Goal: Transaction & Acquisition: Obtain resource

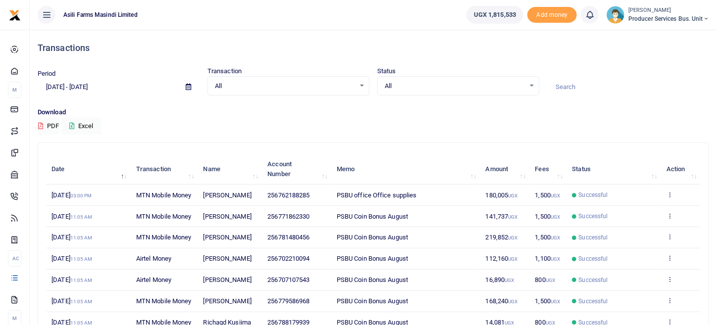
click at [675, 197] on td "View details Send again" at bounding box center [681, 195] width 40 height 21
click at [673, 198] on icon at bounding box center [670, 194] width 6 height 7
click at [645, 216] on link "View details" at bounding box center [634, 216] width 78 height 14
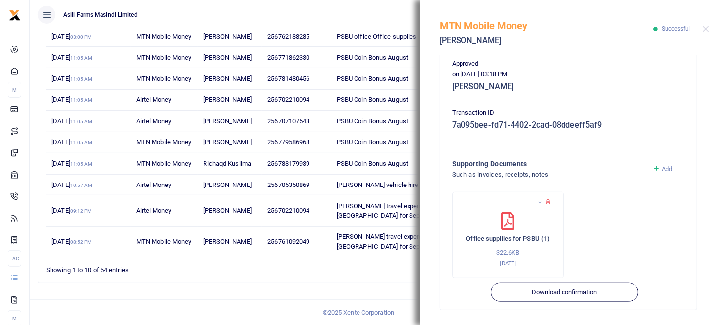
scroll to position [214, 0]
click at [540, 203] on icon at bounding box center [540, 202] width 6 height 6
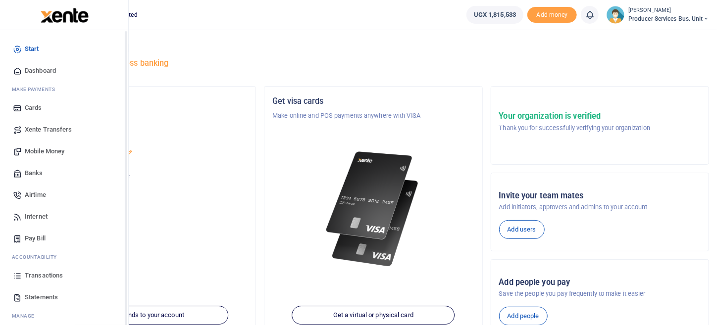
click at [30, 296] on span "Statements" at bounding box center [41, 298] width 33 height 10
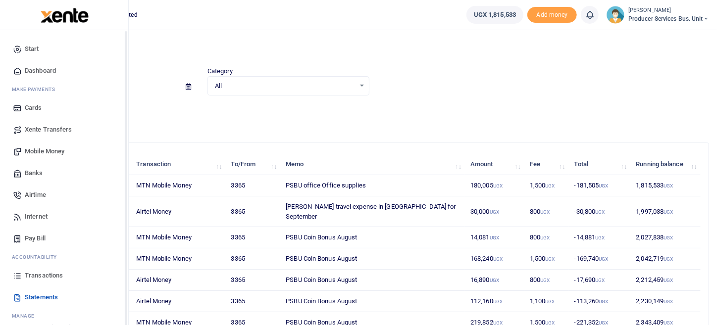
click at [57, 273] on span "Transactions" at bounding box center [44, 276] width 38 height 10
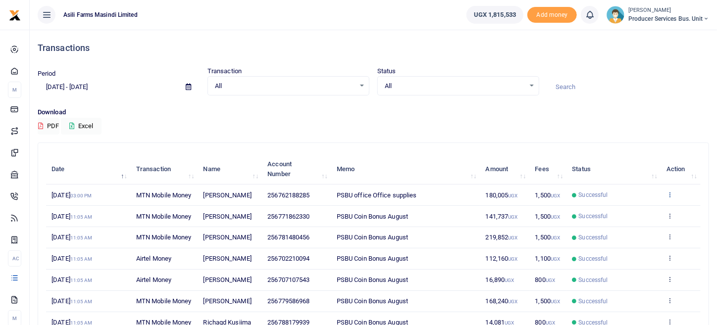
click at [672, 198] on icon at bounding box center [670, 194] width 6 height 7
click at [639, 219] on link "View details" at bounding box center [634, 216] width 78 height 14
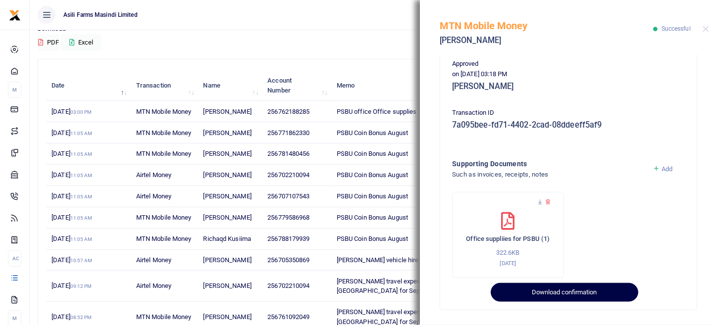
scroll to position [149, 0]
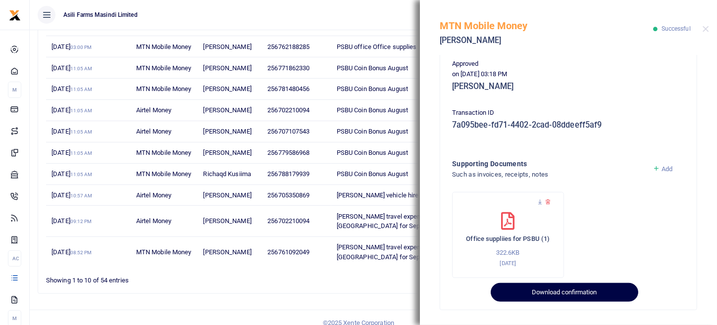
click at [577, 292] on button "Download confirmation" at bounding box center [564, 292] width 147 height 19
